Goal: Task Accomplishment & Management: Use online tool/utility

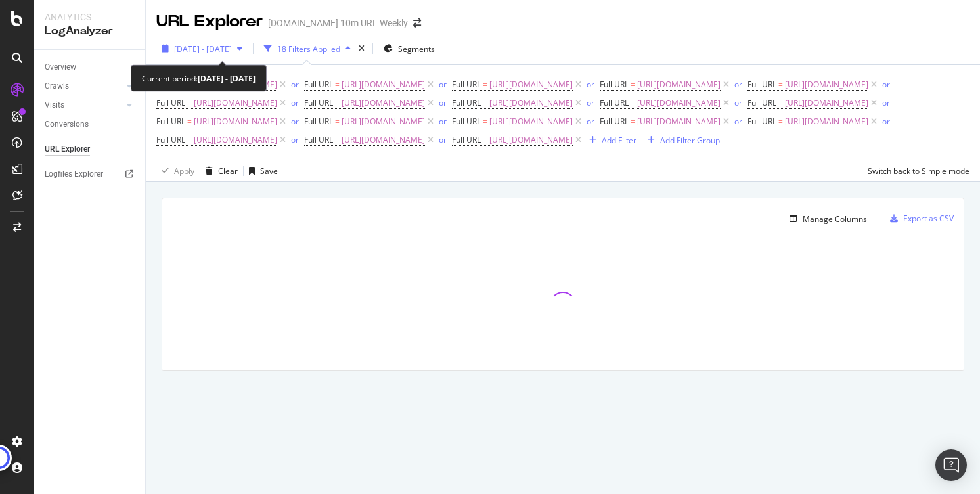
click at [238, 56] on div "[DATE] - [DATE]" at bounding box center [201, 49] width 91 height 20
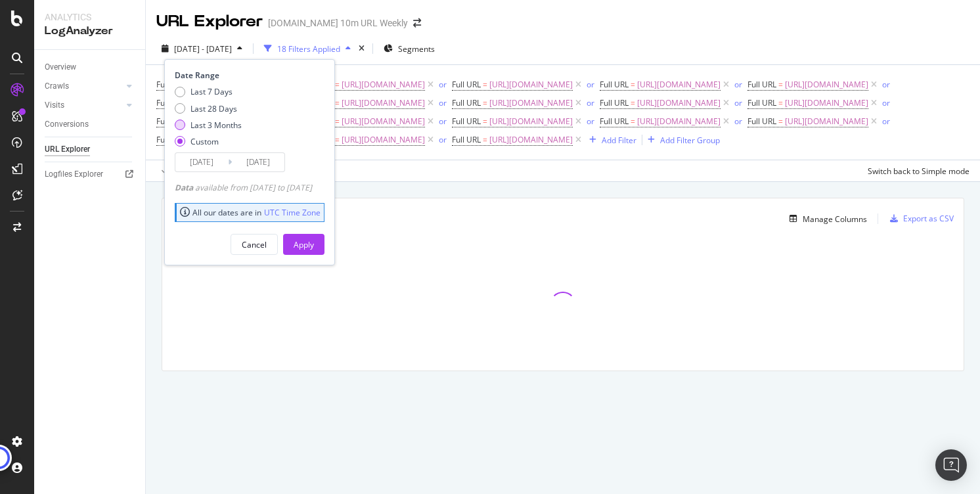
click at [199, 122] on div "Last 3 Months" at bounding box center [215, 124] width 51 height 11
type input "[DATE]"
click at [314, 247] on div "Apply" at bounding box center [303, 244] width 20 height 11
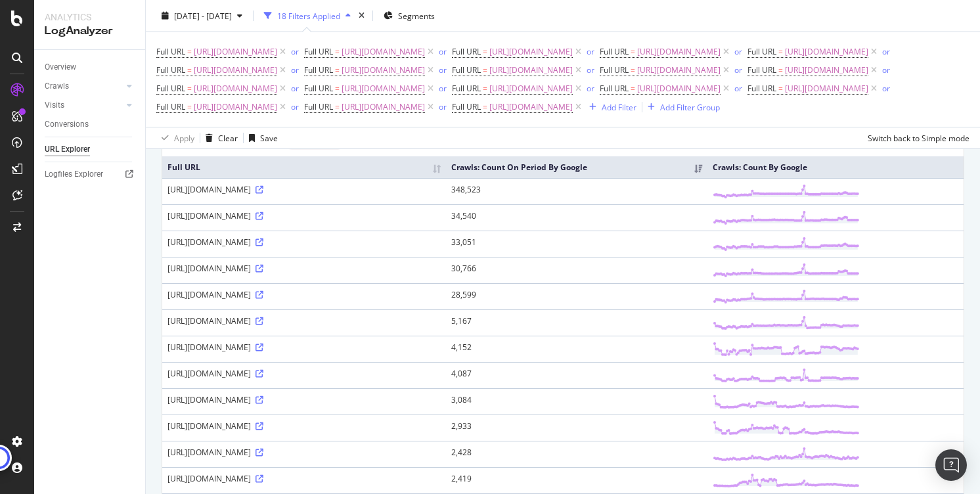
scroll to position [108, 0]
